Goal: Check status: Check status

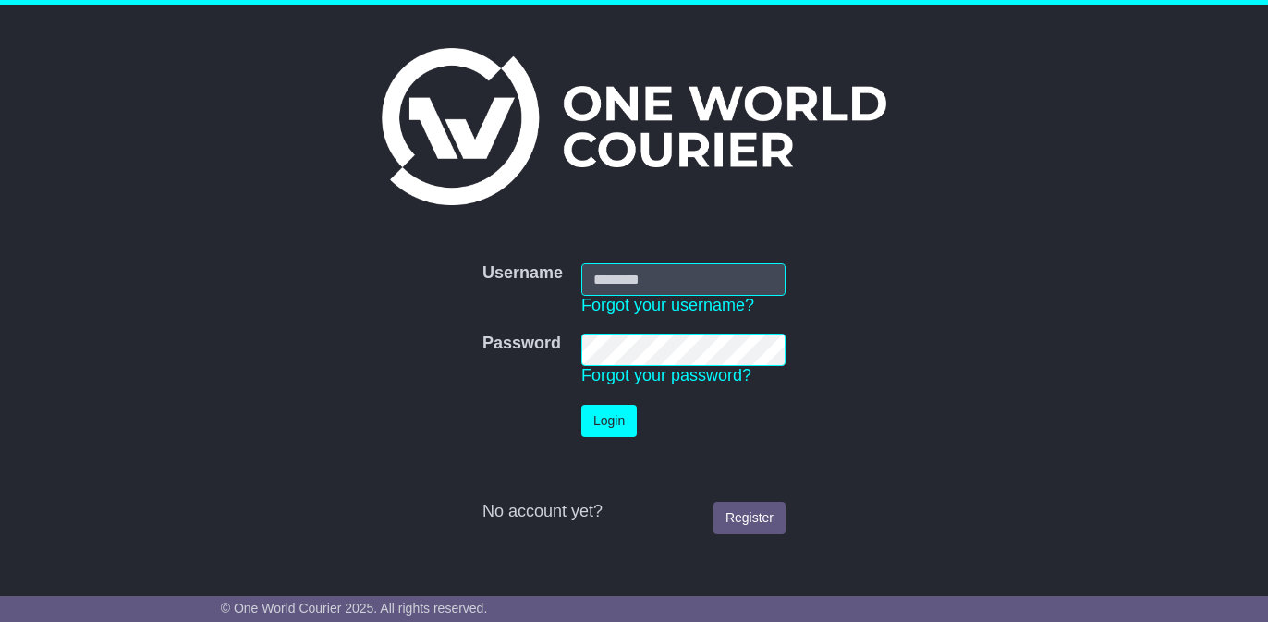
type input "**********"
click at [609, 408] on button "Login" at bounding box center [608, 421] width 55 height 32
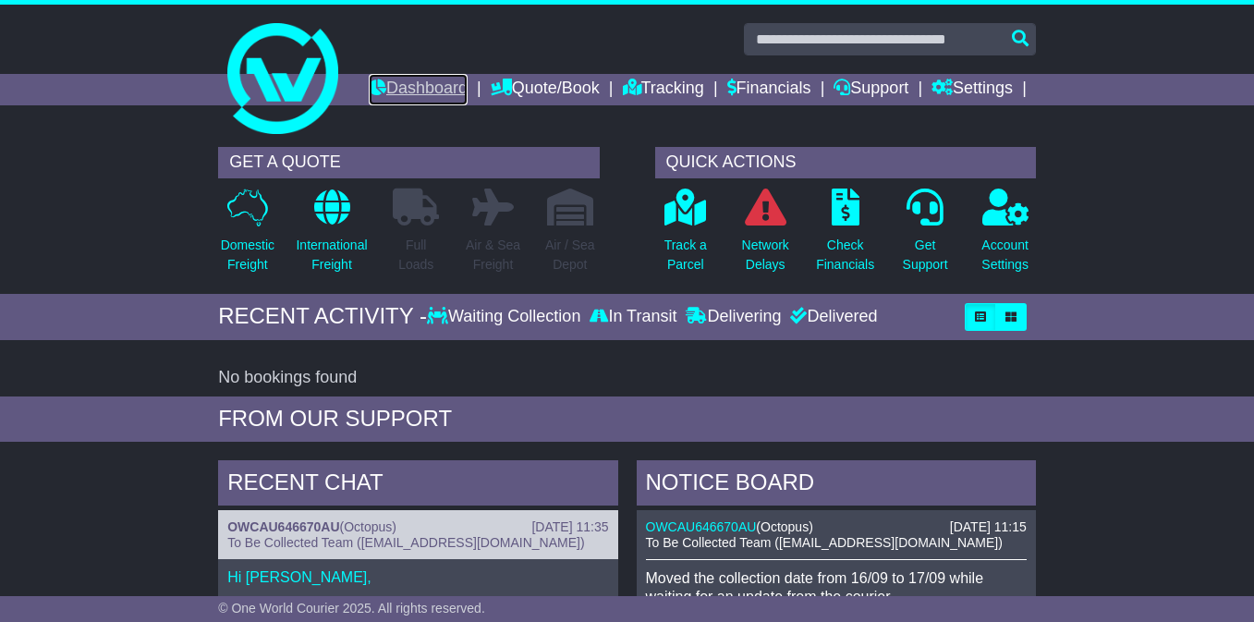
click at [468, 87] on link "Dashboard" at bounding box center [418, 89] width 99 height 31
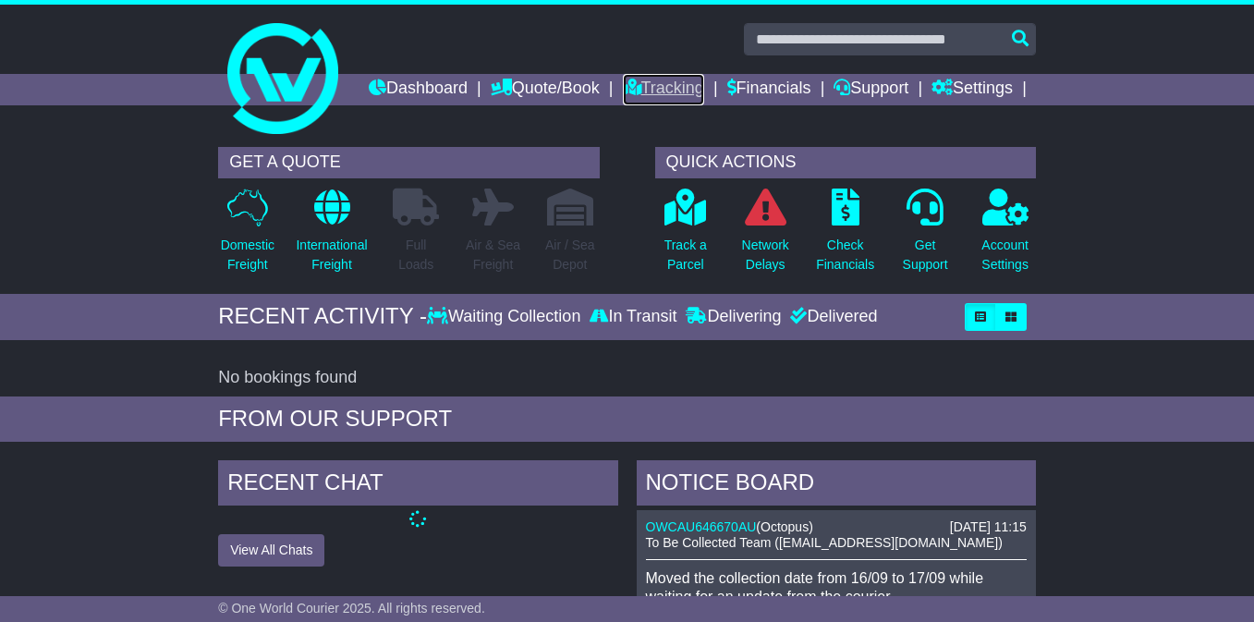
click at [704, 83] on link "Tracking" at bounding box center [663, 89] width 81 height 31
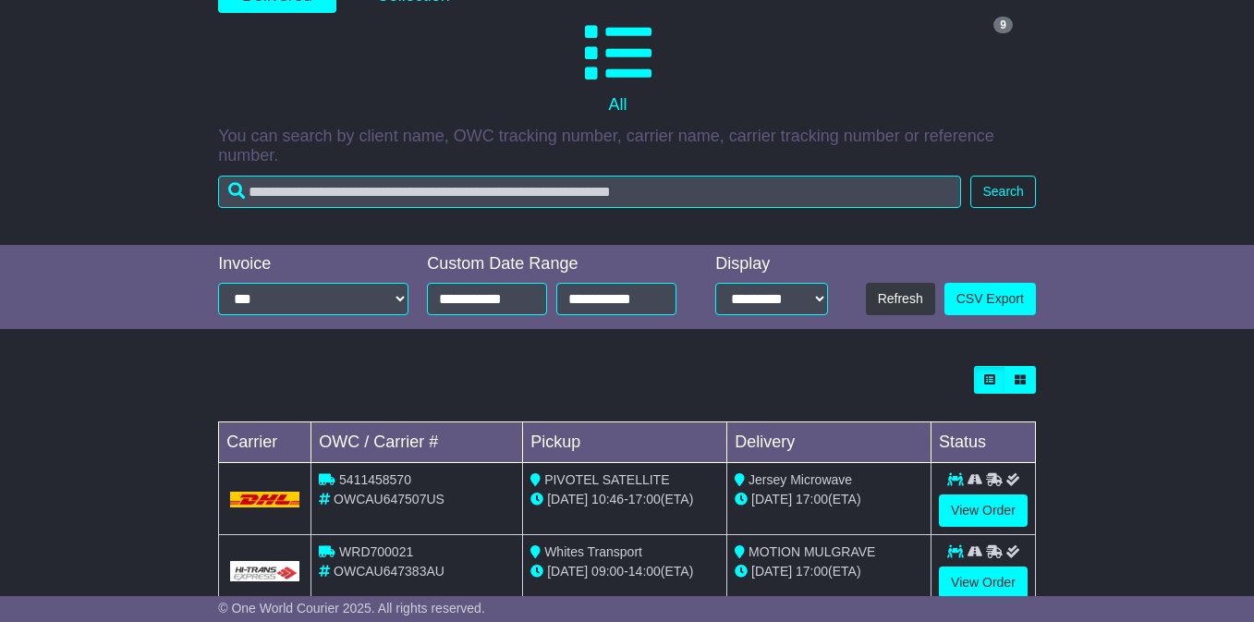
scroll to position [331, 0]
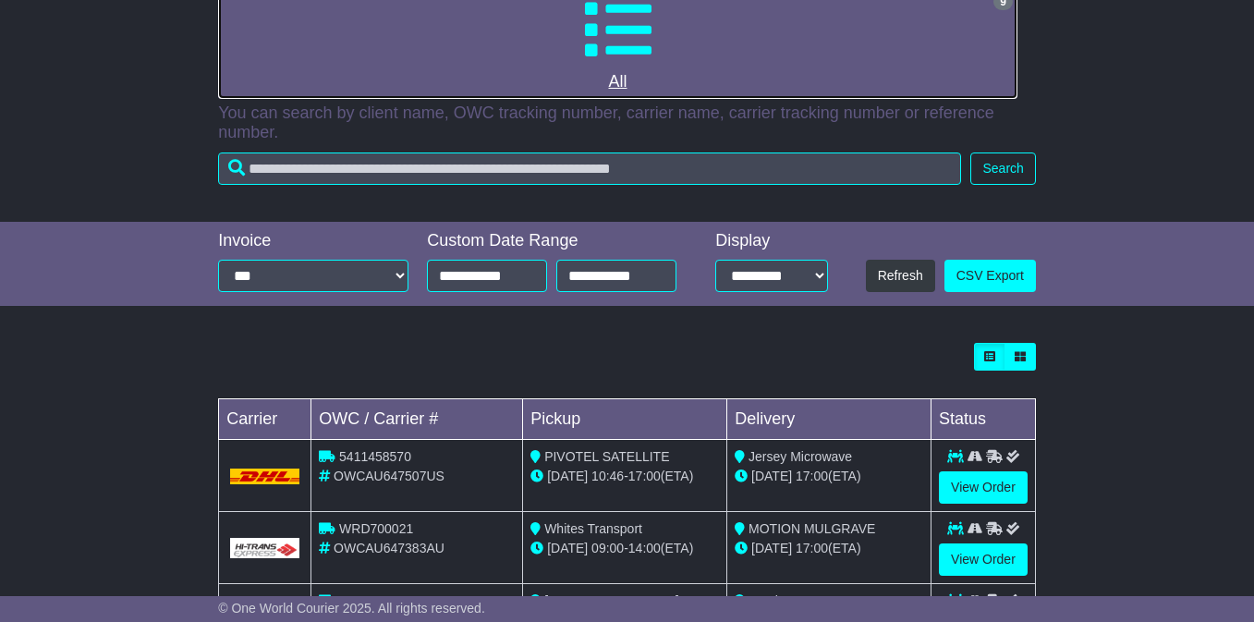
click at [638, 63] on icon at bounding box center [618, 29] width 67 height 67
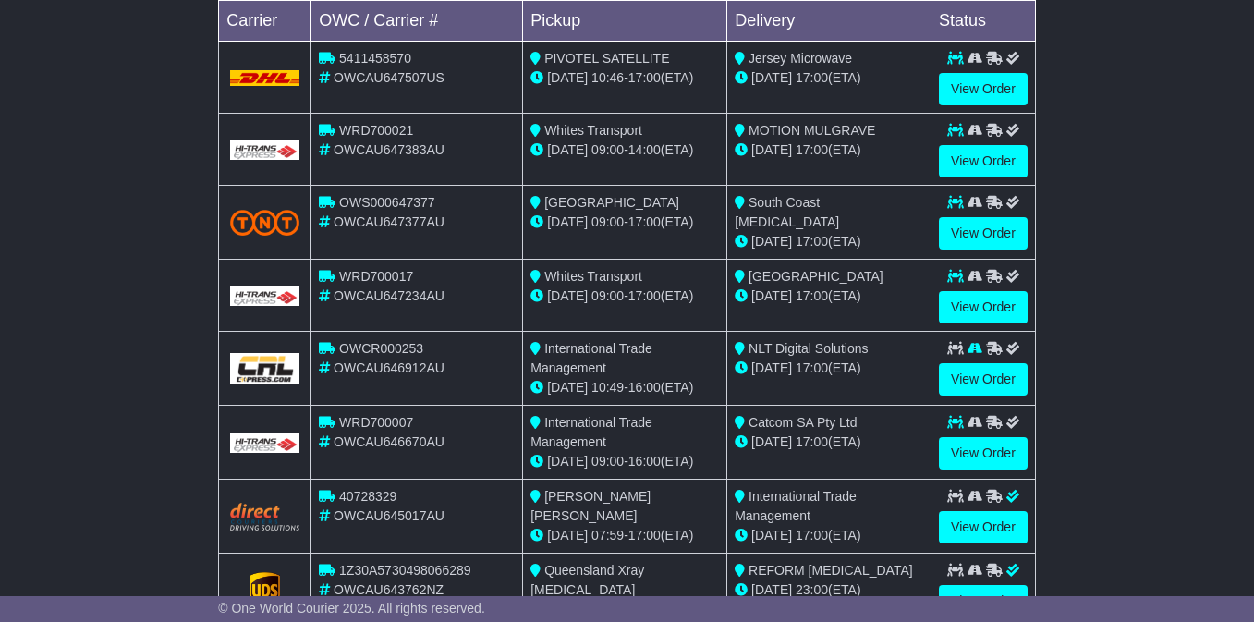
scroll to position [732, 0]
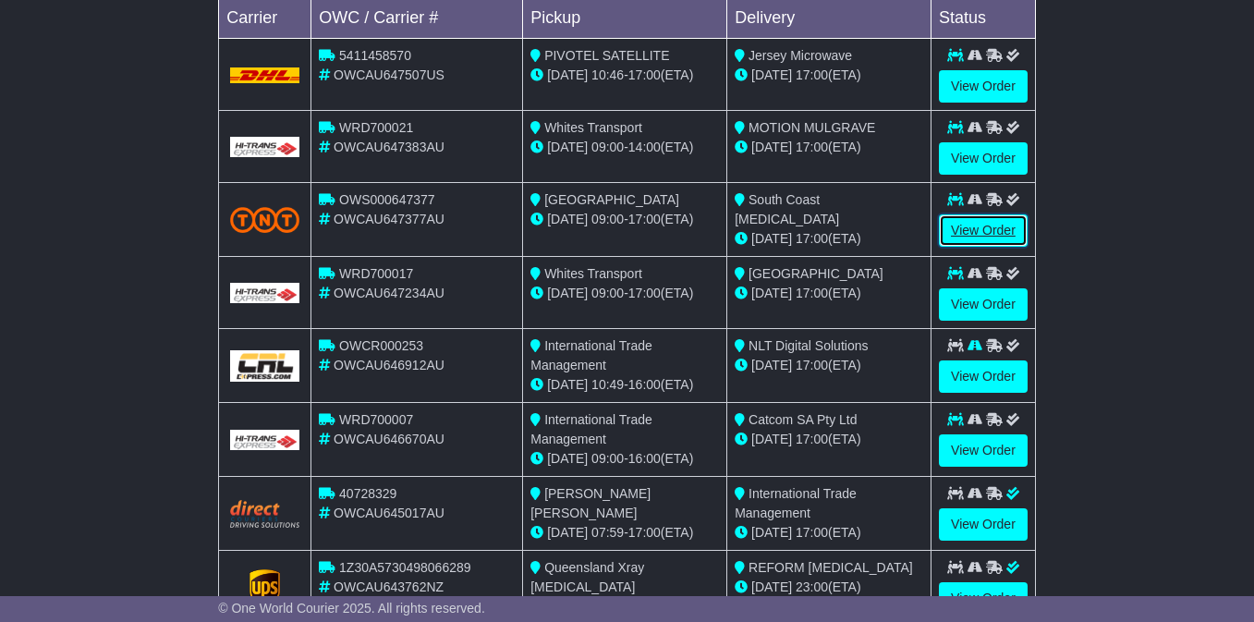
click at [967, 247] on link "View Order" at bounding box center [983, 230] width 89 height 32
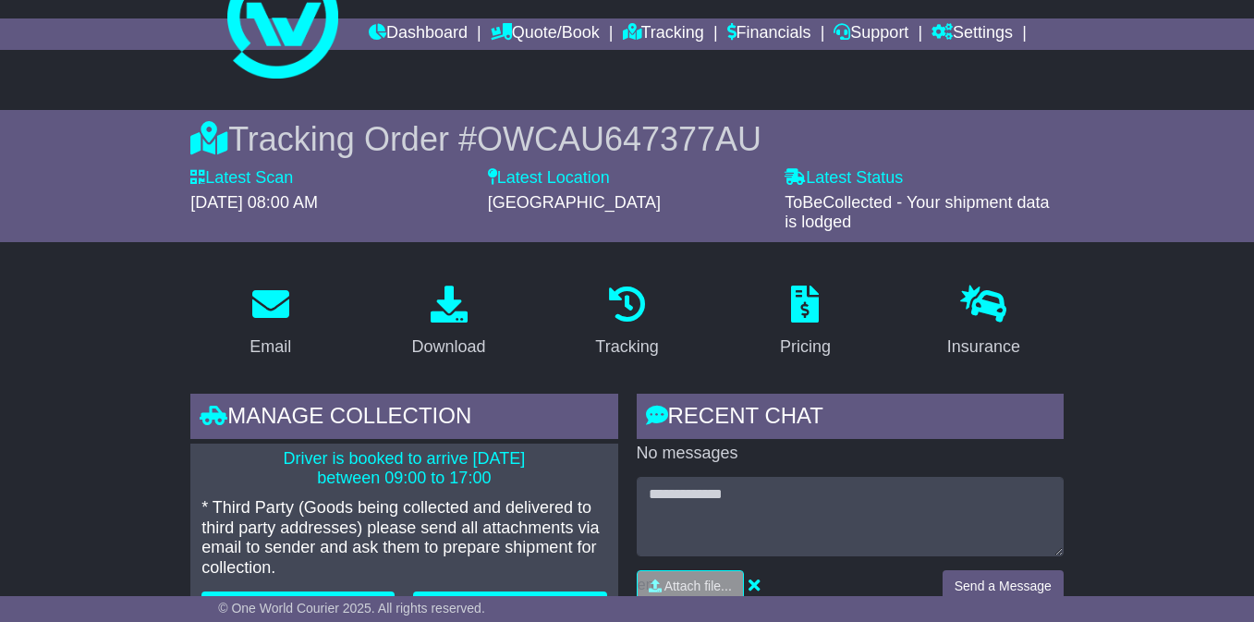
scroll to position [57, 0]
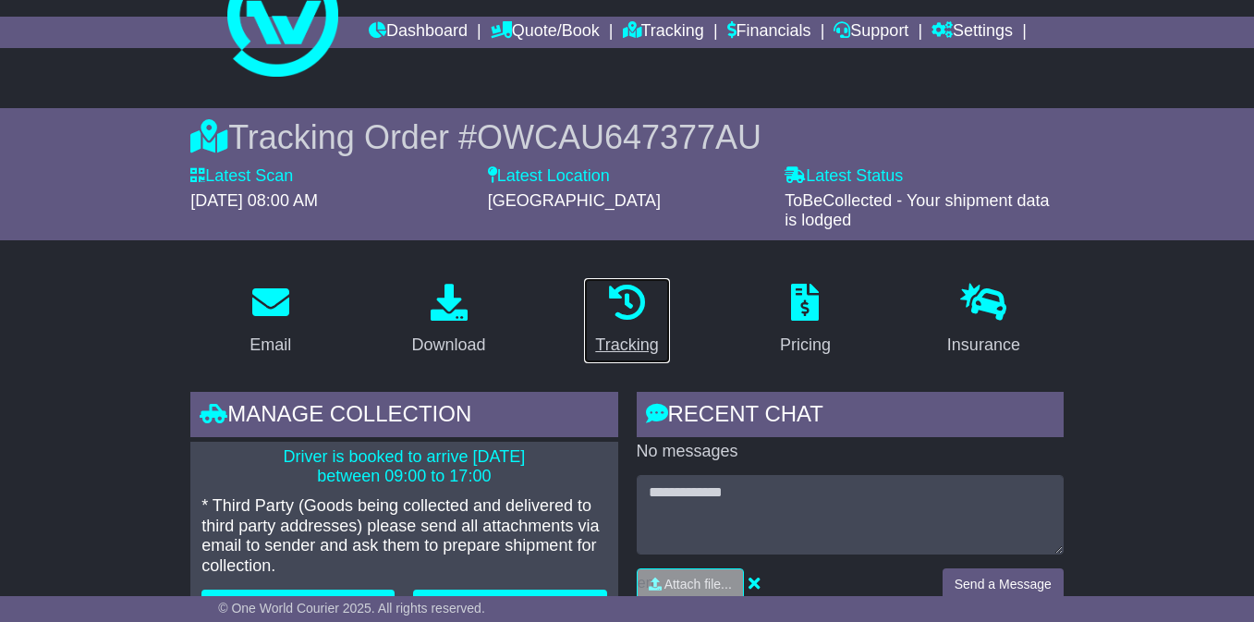
click at [617, 358] on div "Tracking" at bounding box center [626, 345] width 63 height 25
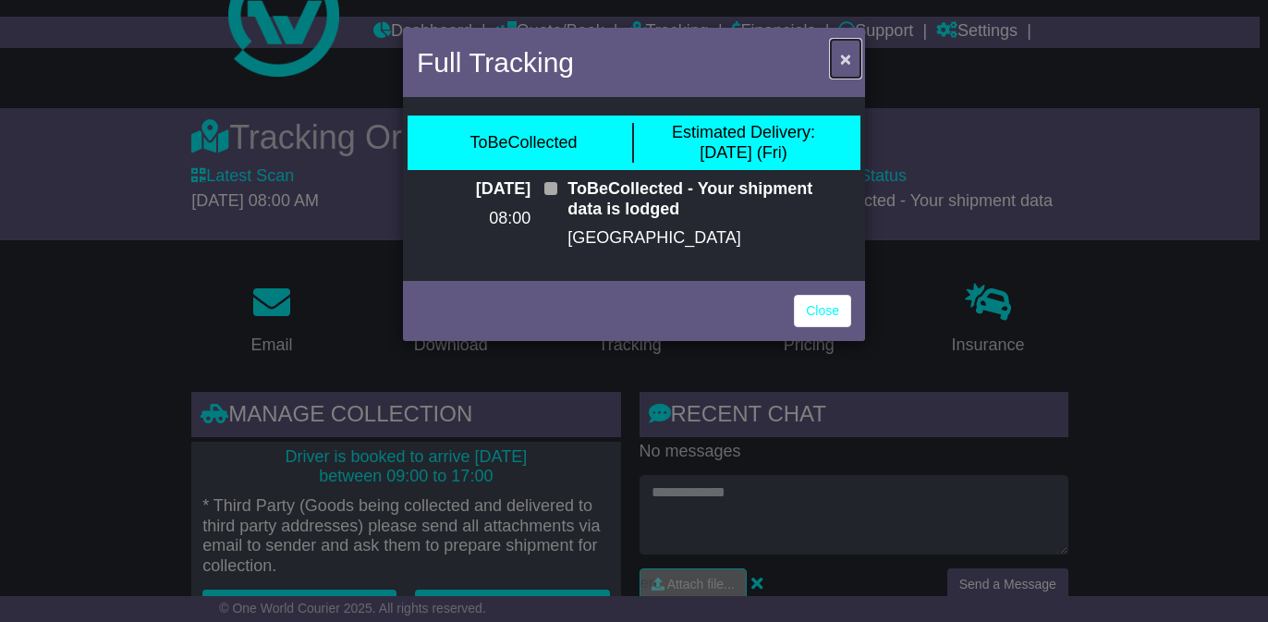
click at [843, 62] on span "×" at bounding box center [845, 58] width 11 height 21
